Goal: Task Accomplishment & Management: Complete application form

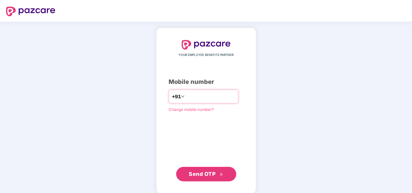
click at [220, 92] on input "number" at bounding box center [210, 97] width 49 height 10
type input "**********"
